Goal: Ask a question

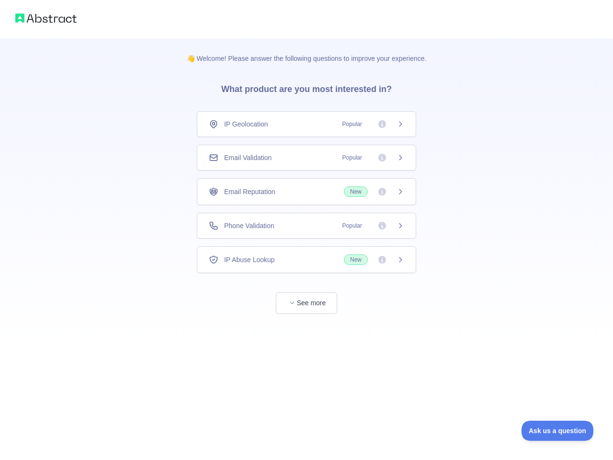
click at [307, 124] on div "IP Geolocation Popular" at bounding box center [307, 124] width 196 height 10
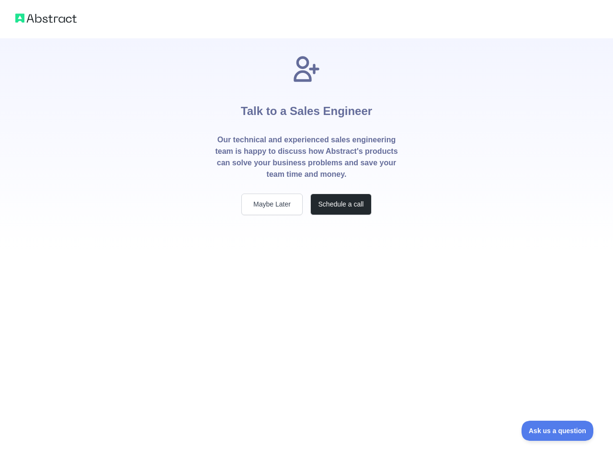
click at [307, 158] on p "Our technical and experienced sales engineering team is happy to discuss how Ab…" at bounding box center [307, 157] width 184 height 46
click at [307, 192] on div "Talk to a Sales Engineer Our technical and experienced sales engineering team i…" at bounding box center [306, 135] width 215 height 162
click at [307, 226] on div "Talk to a Sales Engineer Our technical and experienced sales engineering team i…" at bounding box center [306, 145] width 215 height 215
click at [307, 260] on div "Talk to a Sales Engineer Our technical and experienced sales engineering team i…" at bounding box center [306, 230] width 613 height 460
click at [307, 303] on div "Talk to a Sales Engineer Our technical and experienced sales engineering team i…" at bounding box center [306, 230] width 613 height 460
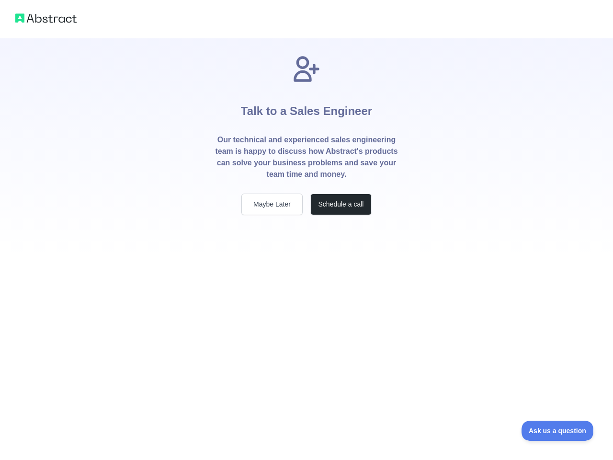
click at [558, 431] on span "Ask us a question" at bounding box center [558, 431] width 72 height 7
